Goal: Find specific page/section: Find specific page/section

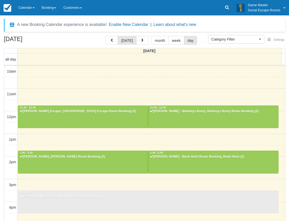
select select
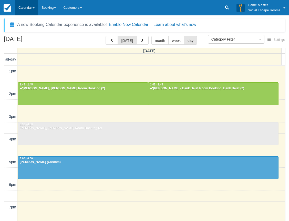
click at [28, 6] on link "Calendar" at bounding box center [26, 7] width 23 height 15
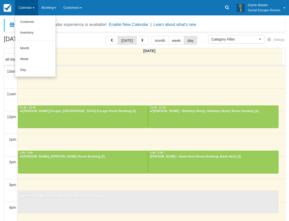
select select
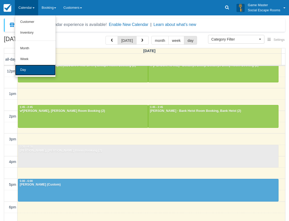
click at [31, 68] on link "Day" at bounding box center [35, 70] width 40 height 11
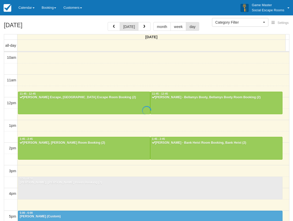
select select
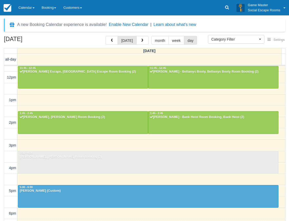
scroll to position [65, 0]
